Goal: Find specific page/section: Find specific page/section

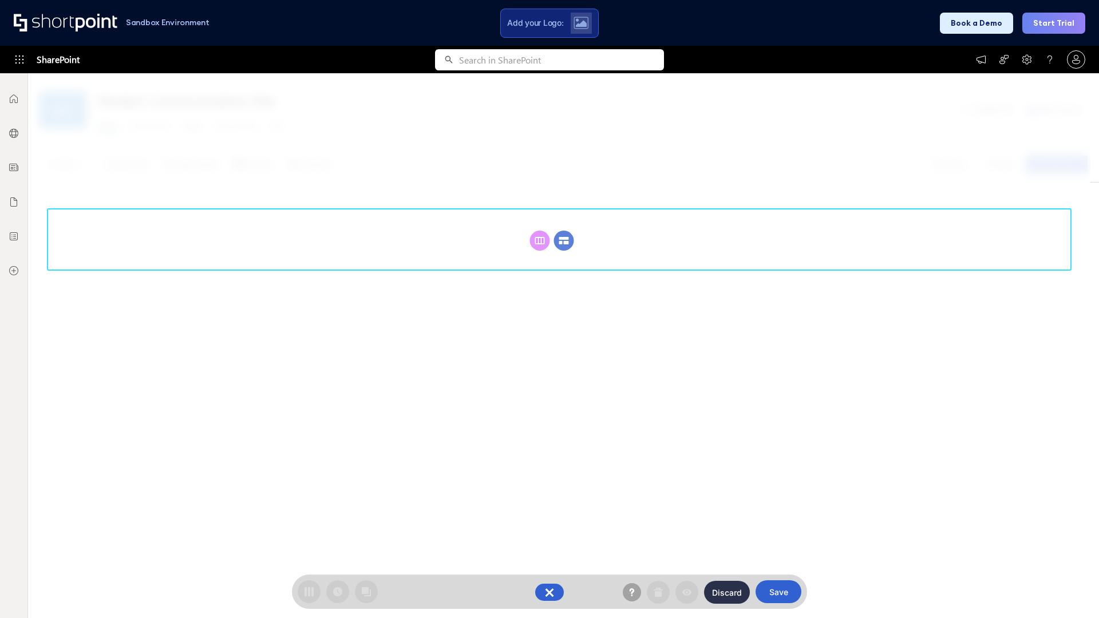
scroll to position [157, 0]
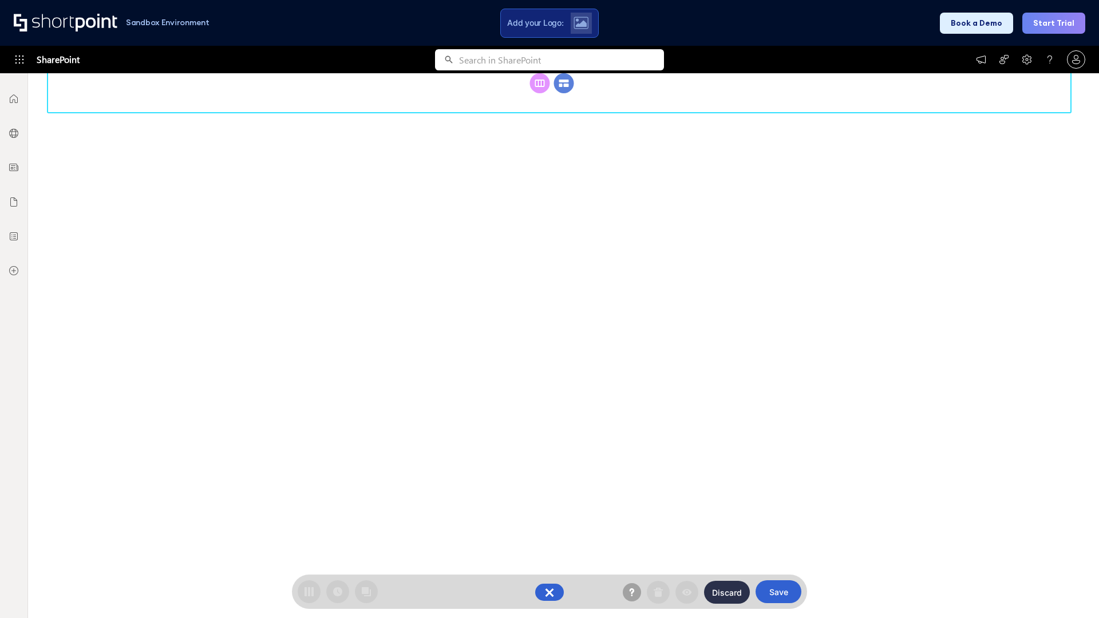
click at [564, 93] on circle at bounding box center [564, 83] width 20 height 20
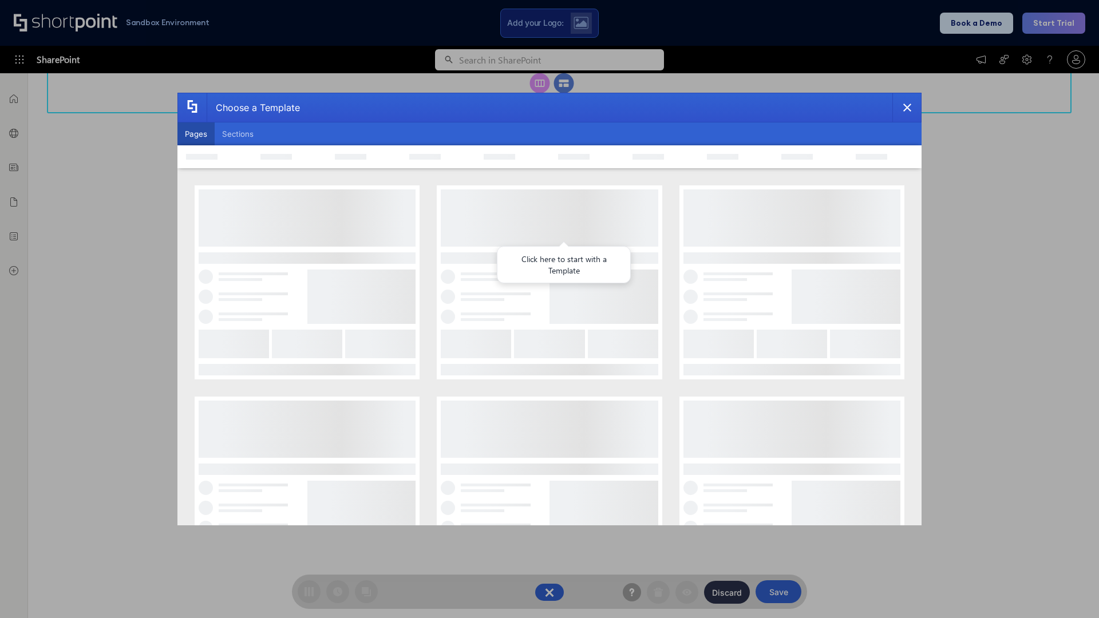
scroll to position [0, 0]
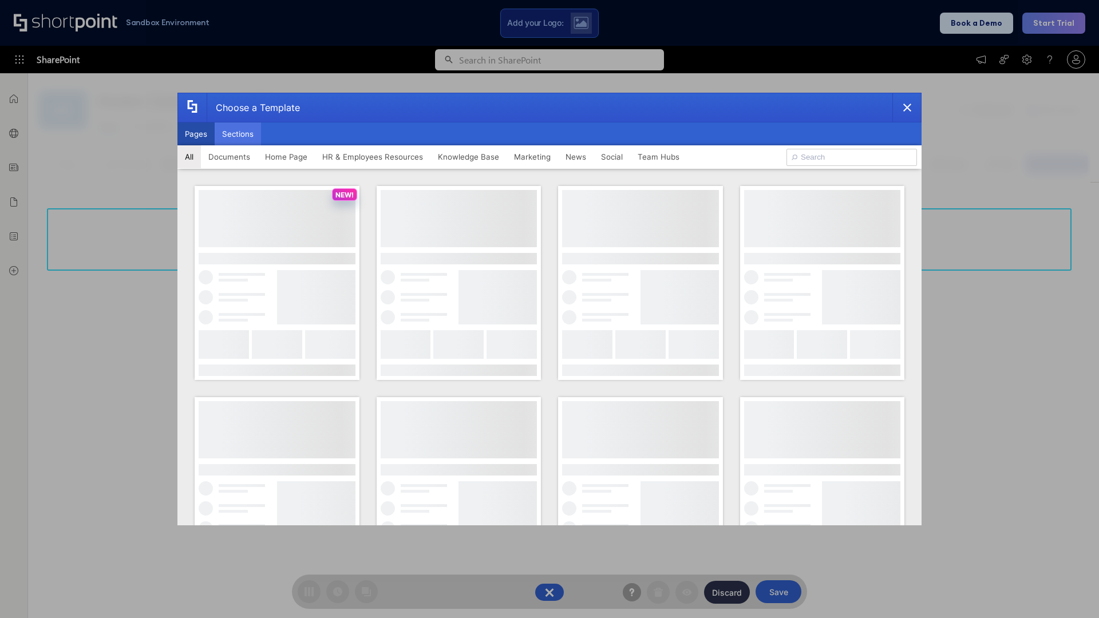
click at [238, 134] on button "Sections" at bounding box center [238, 133] width 46 height 23
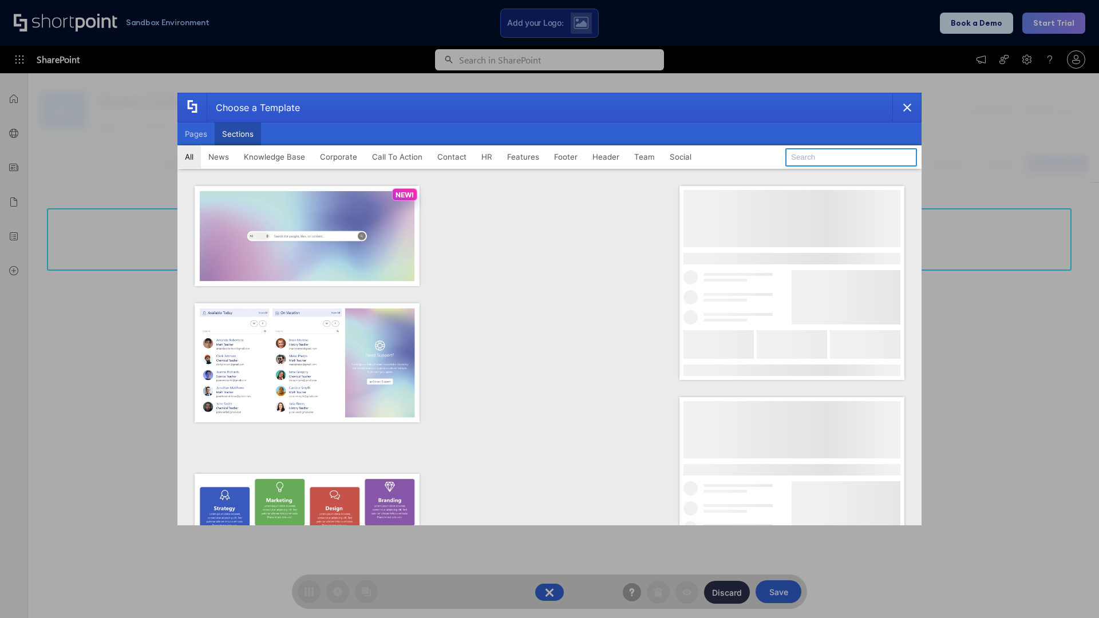
type input "Contact Us 2"
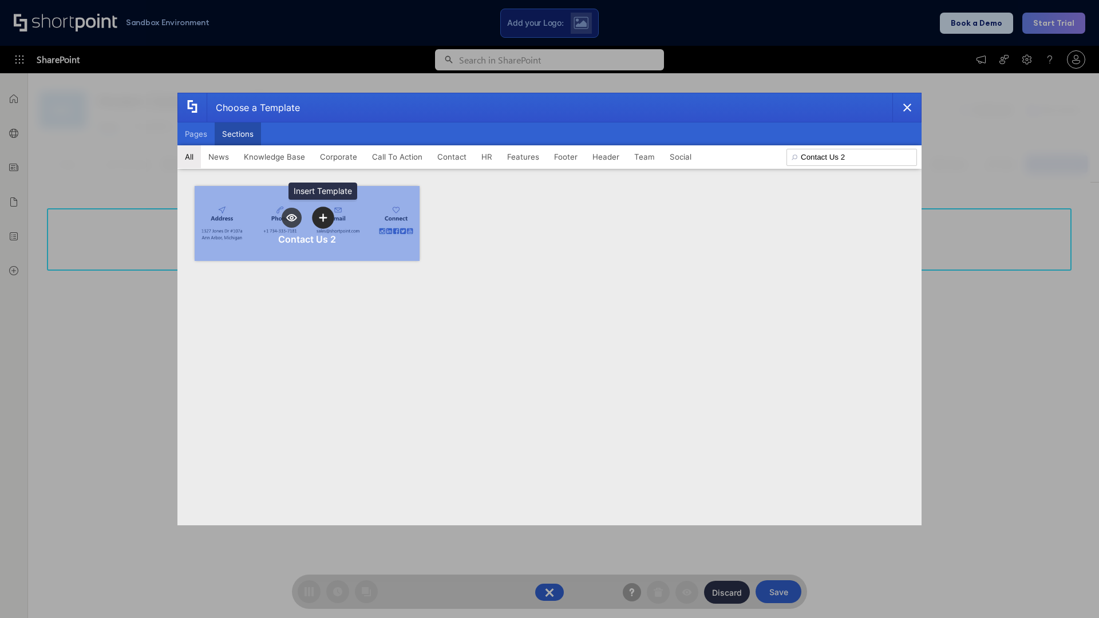
click at [323, 218] on icon "template selector" at bounding box center [323, 217] width 8 height 8
